Goal: Task Accomplishment & Management: Manage account settings

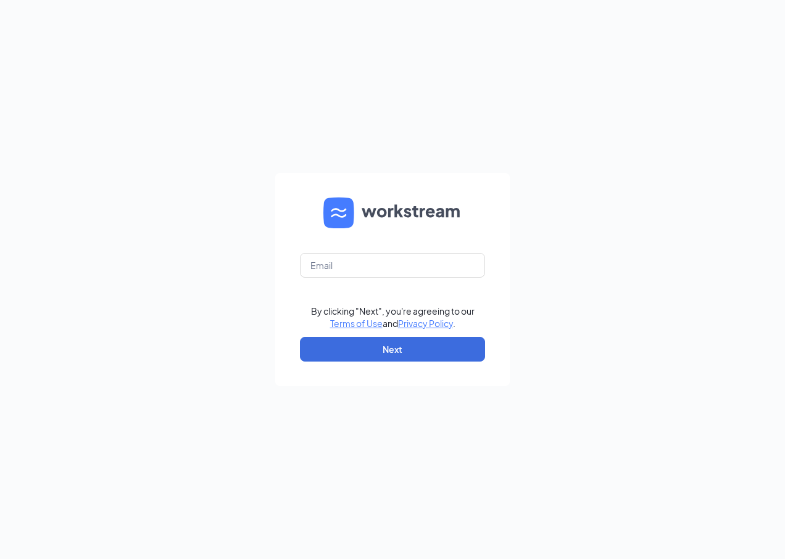
click at [321, 281] on form "By clicking "Next", you're agreeing to our Terms of Use and Privacy Policy . Ne…" at bounding box center [392, 280] width 235 height 214
click at [325, 271] on input "text" at bounding box center [392, 265] width 185 height 25
type input "[EMAIL_ADDRESS][DOMAIN_NAME]"
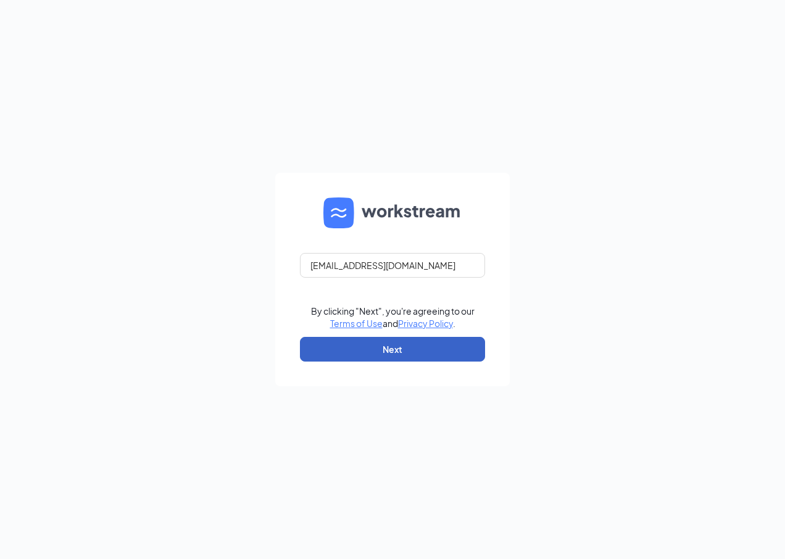
click at [378, 346] on button "Next" at bounding box center [392, 349] width 185 height 25
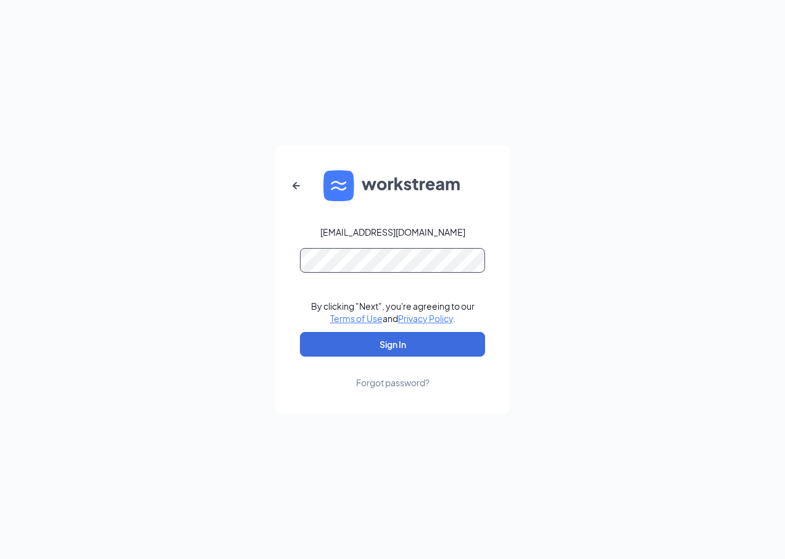
click at [300, 332] on button "Sign In" at bounding box center [392, 344] width 185 height 25
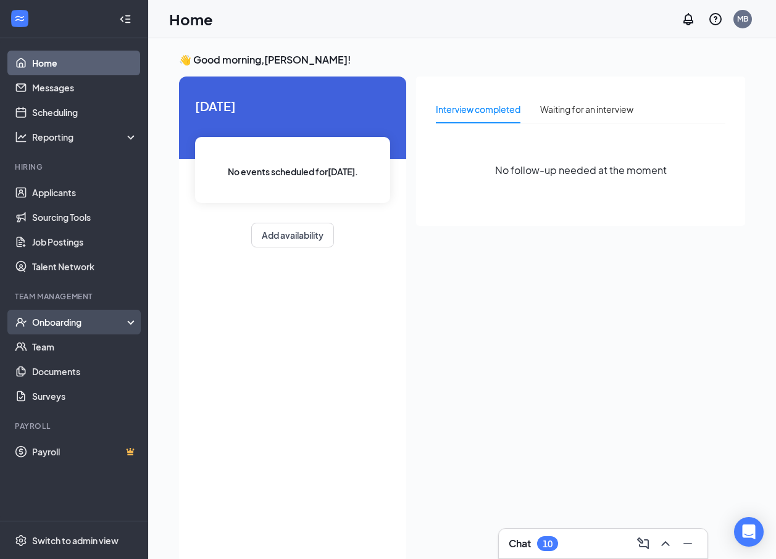
click at [43, 327] on div "Onboarding" at bounding box center [79, 322] width 95 height 12
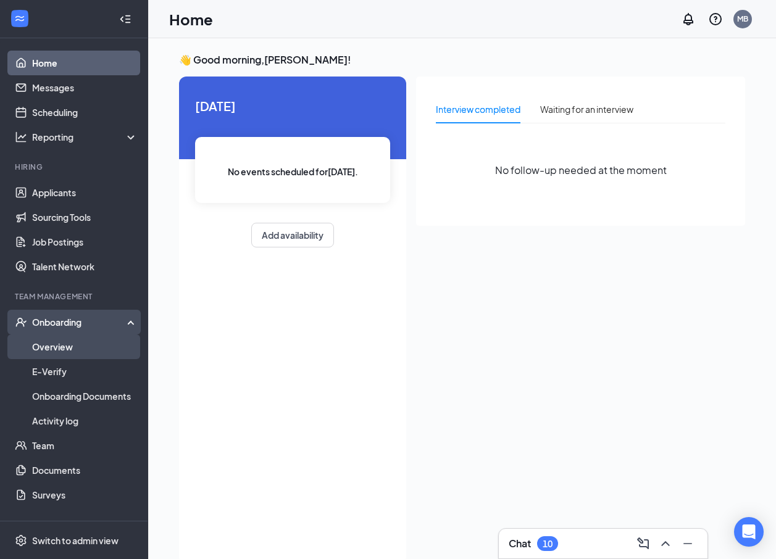
click at [46, 346] on link "Overview" at bounding box center [85, 346] width 106 height 25
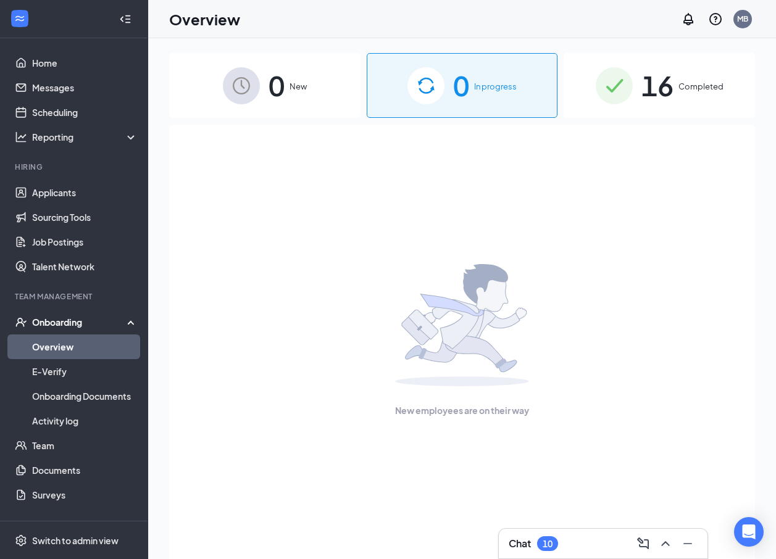
click at [697, 77] on div "16 Completed" at bounding box center [658, 85] width 191 height 65
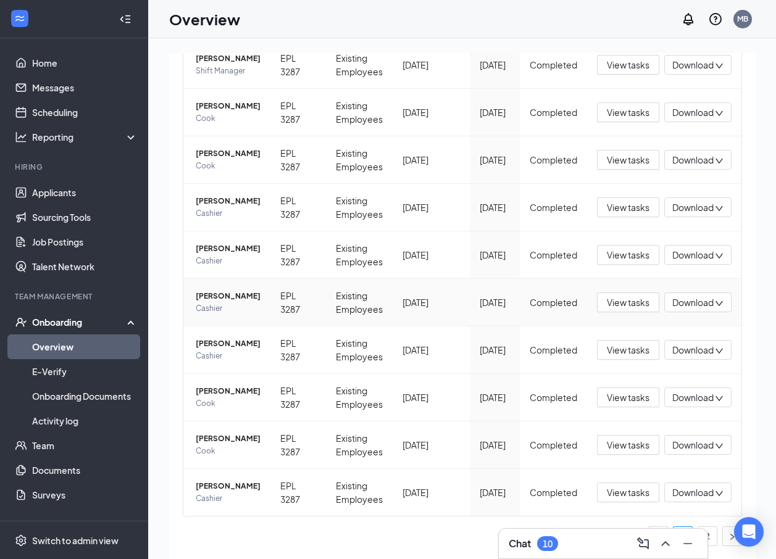
scroll to position [247, 0]
click at [217, 290] on span "Alondra Mendoza" at bounding box center [228, 296] width 65 height 12
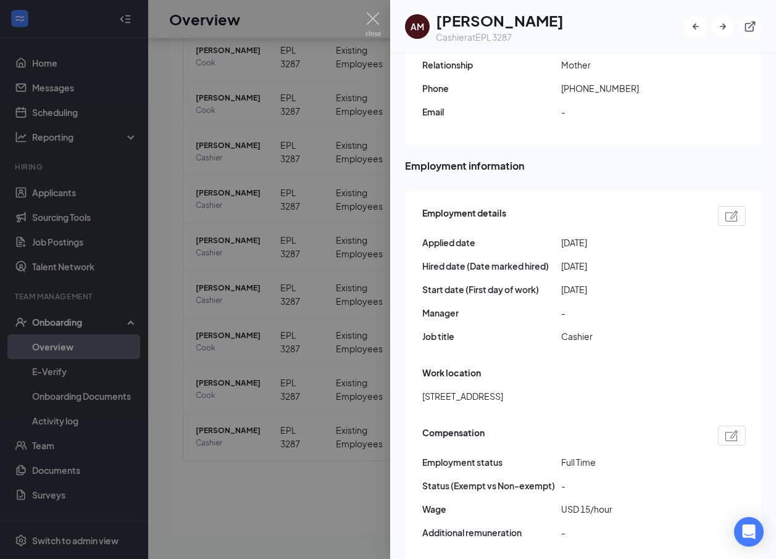
scroll to position [494, 0]
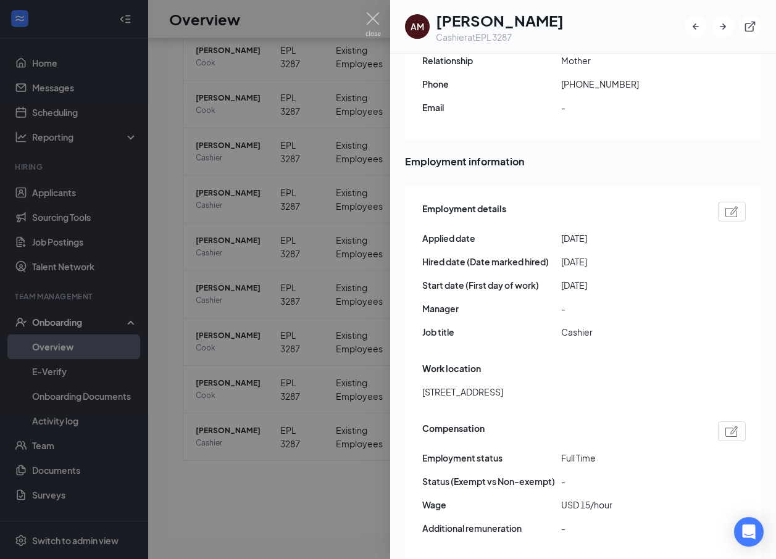
click at [447, 325] on span "Job title" at bounding box center [491, 332] width 139 height 14
click at [725, 206] on img at bounding box center [731, 211] width 13 height 11
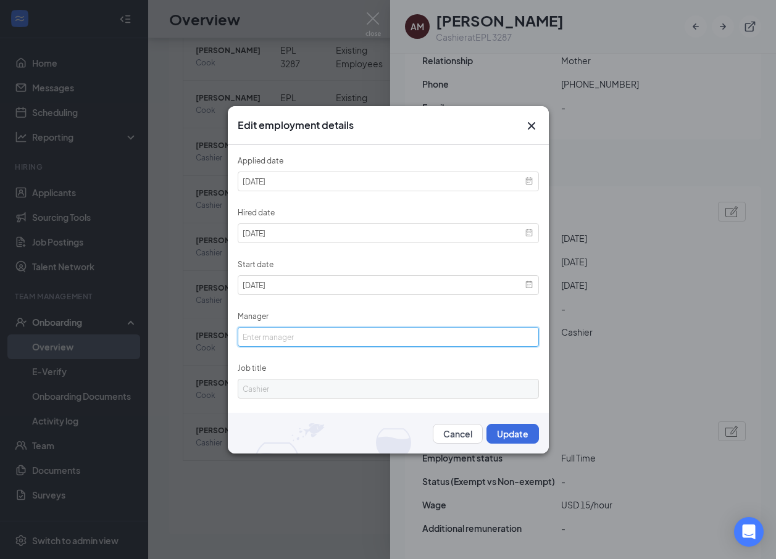
click at [376, 341] on input "Manager" at bounding box center [388, 337] width 301 height 20
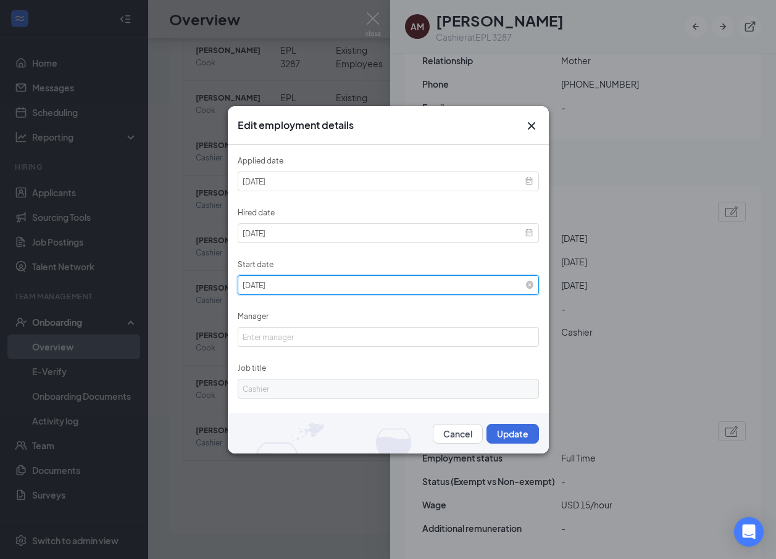
click at [475, 285] on input "2021-06-17" at bounding box center [388, 285] width 301 height 20
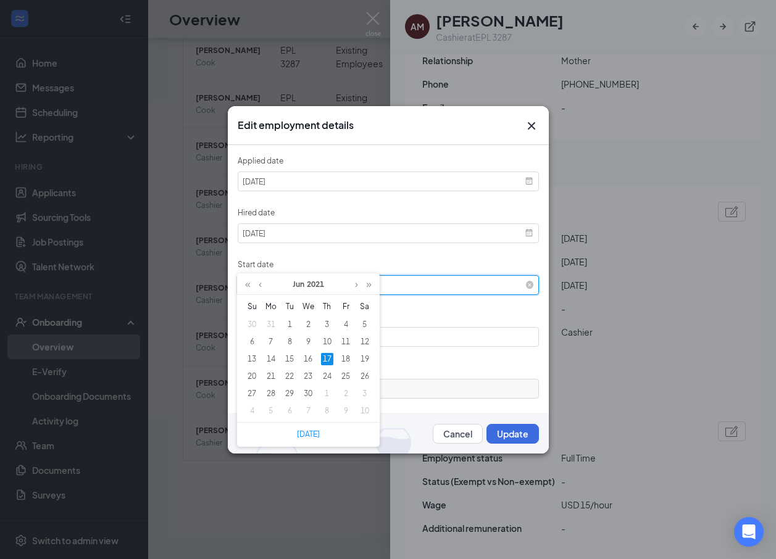
click at [475, 285] on input "2021-06-17" at bounding box center [388, 285] width 301 height 20
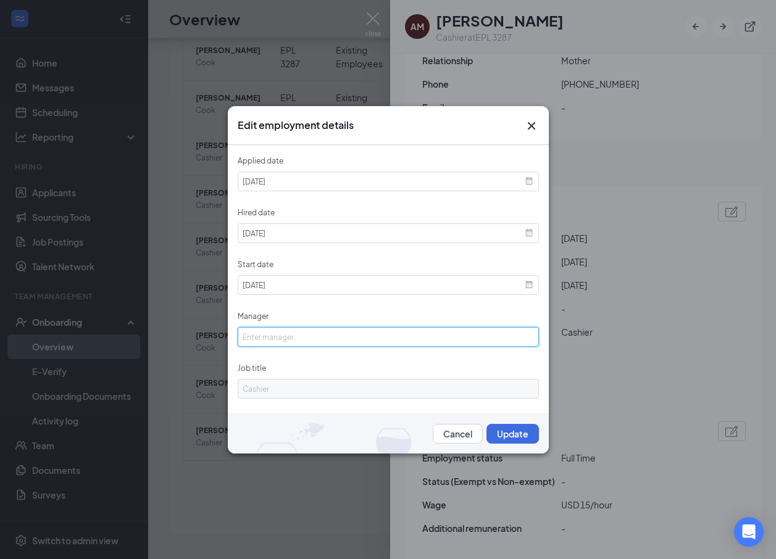
click at [304, 336] on input "Manager" at bounding box center [388, 337] width 301 height 20
click at [526, 126] on icon "Cross" at bounding box center [531, 125] width 15 height 15
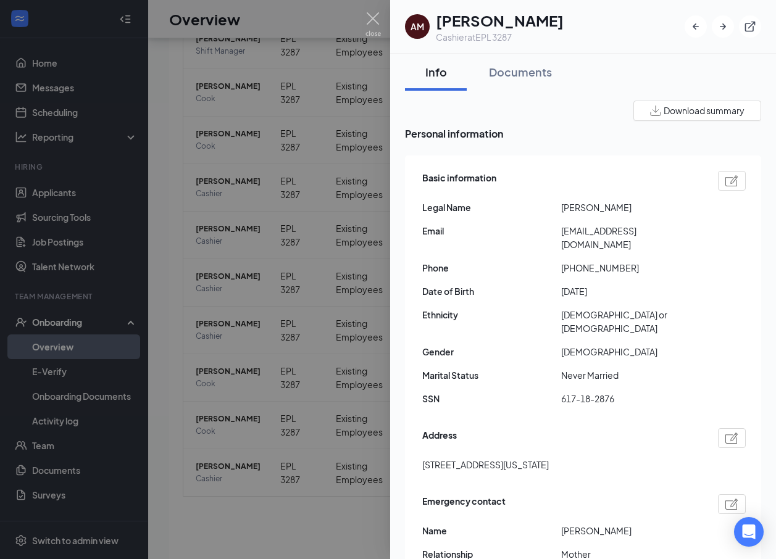
scroll to position [0, 0]
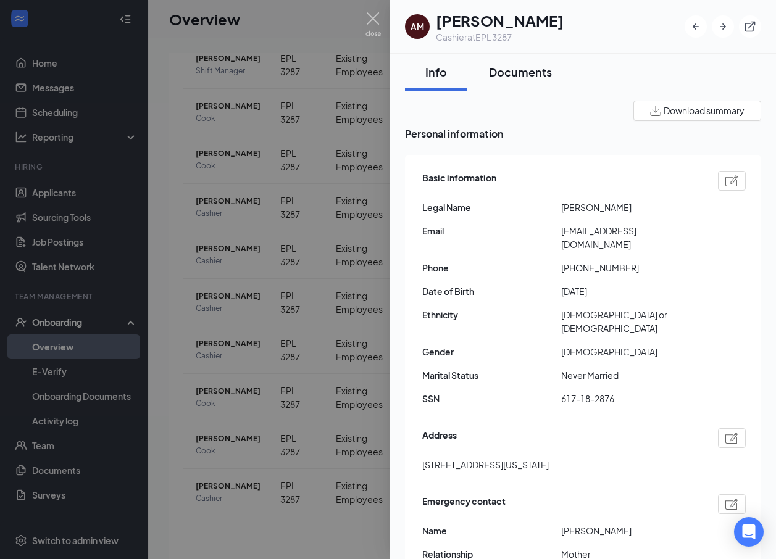
click at [510, 64] on div "Documents" at bounding box center [520, 71] width 63 height 15
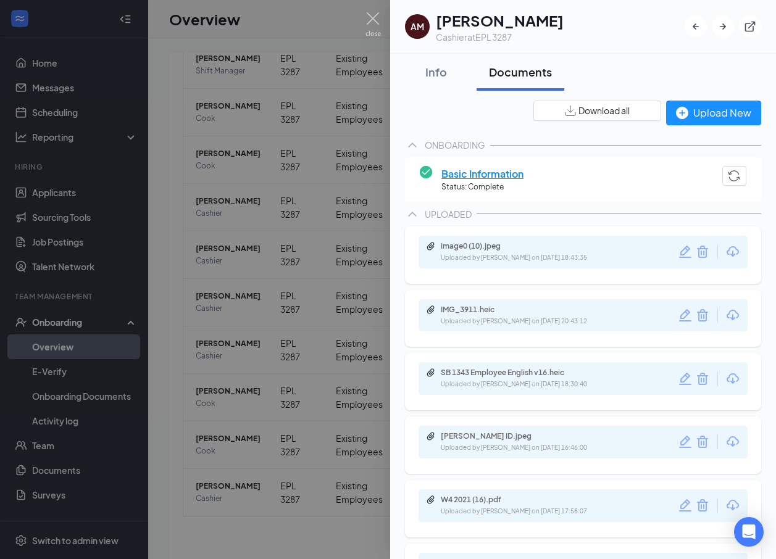
click at [298, 301] on div at bounding box center [388, 279] width 776 height 559
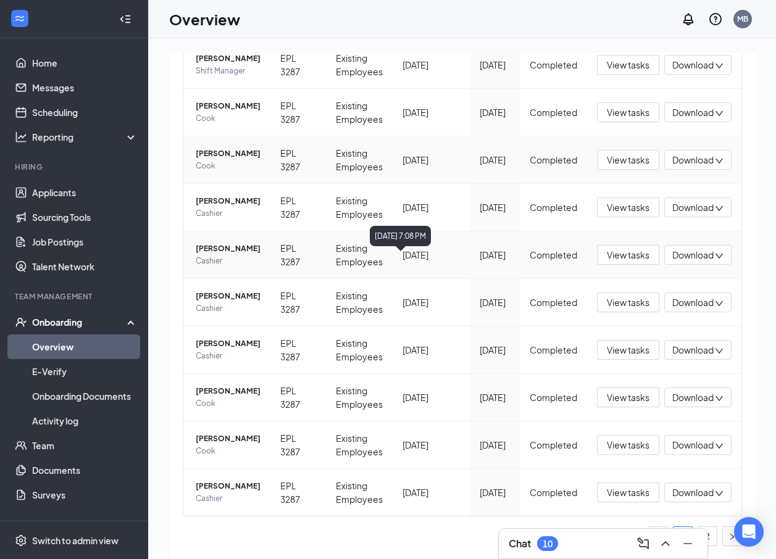
scroll to position [151, 0]
